Goal: Navigation & Orientation: Find specific page/section

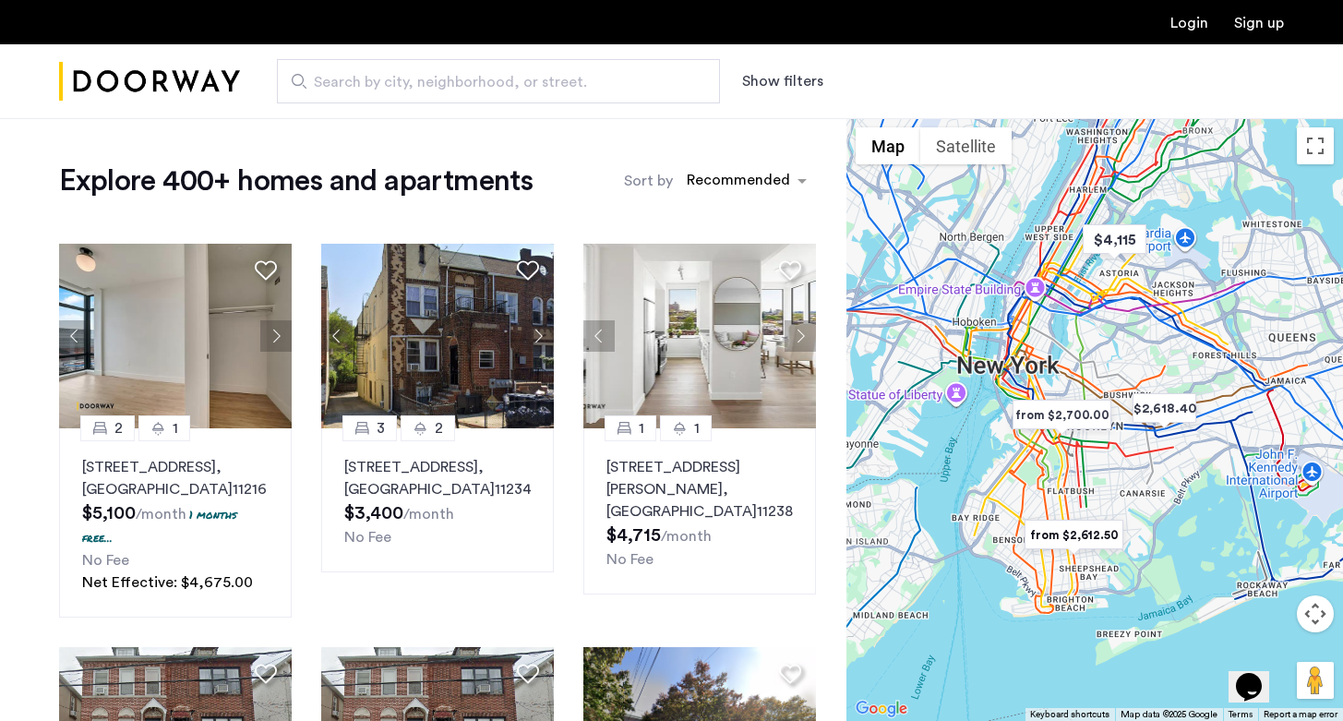
click at [160, 70] on img "Cazamio Logo" at bounding box center [149, 81] width 181 height 69
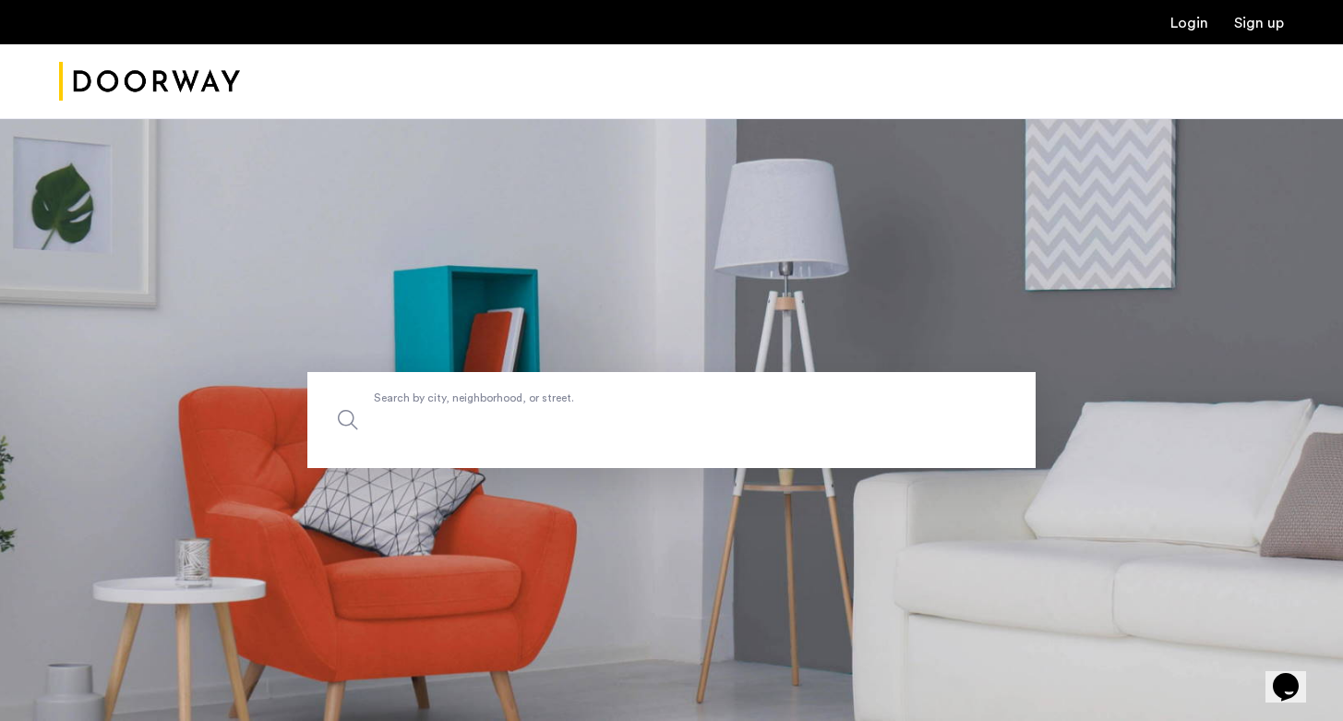
click at [433, 450] on input "Search by city, neighborhood, or street." at bounding box center [671, 420] width 728 height 96
click at [122, 94] on img "Cazamio Logo" at bounding box center [149, 81] width 181 height 69
click at [122, 90] on img "Cazamio Logo" at bounding box center [149, 81] width 181 height 69
click at [76, 72] on img "Cazamio Logo" at bounding box center [149, 81] width 181 height 69
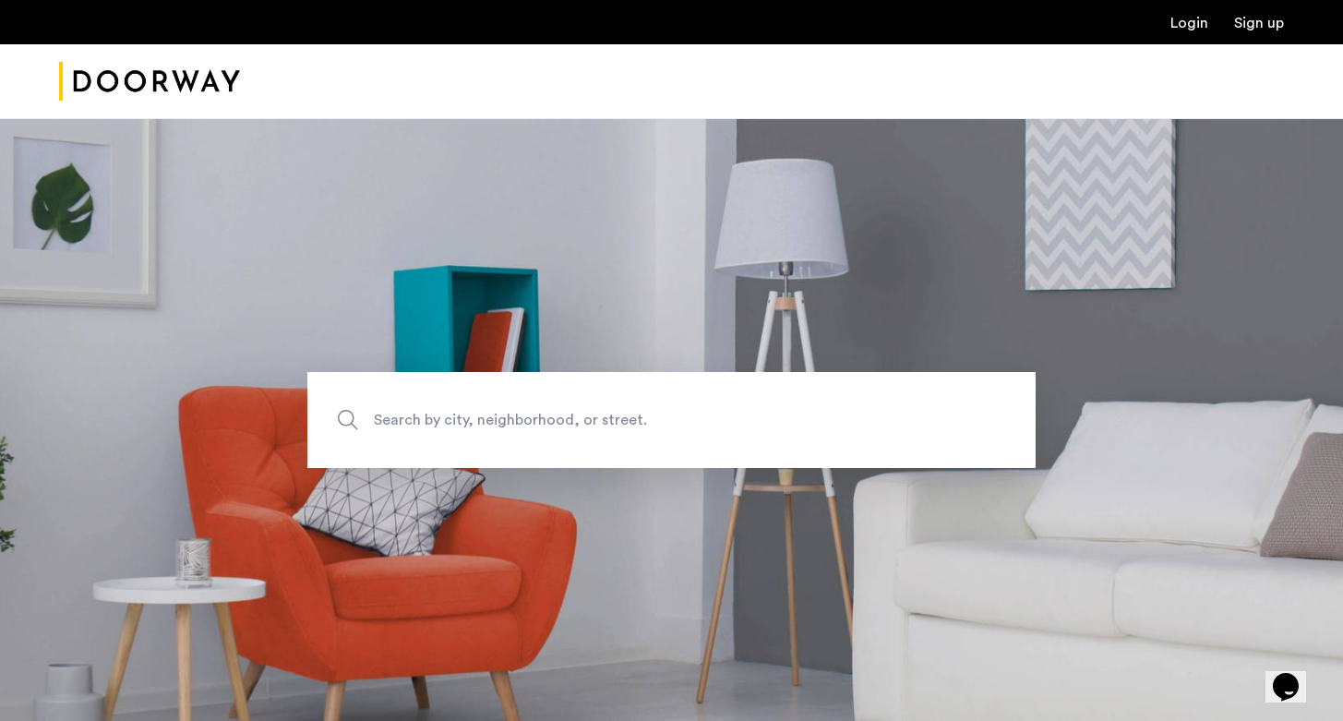
click at [54, 71] on div at bounding box center [671, 81] width 1343 height 75
click at [105, 75] on img "Cazamio Logo" at bounding box center [149, 81] width 181 height 69
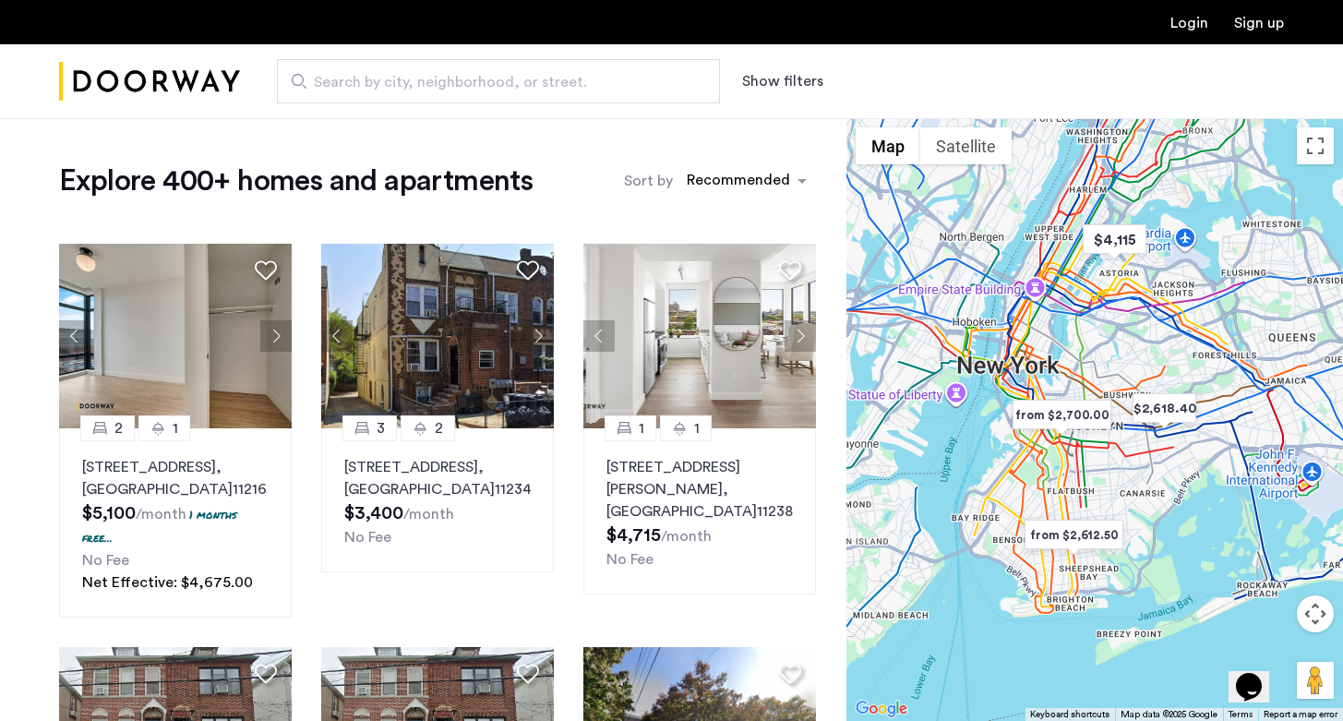
click at [817, 80] on button "Show filters" at bounding box center [782, 81] width 81 height 22
